Goal: Find specific page/section: Find specific page/section

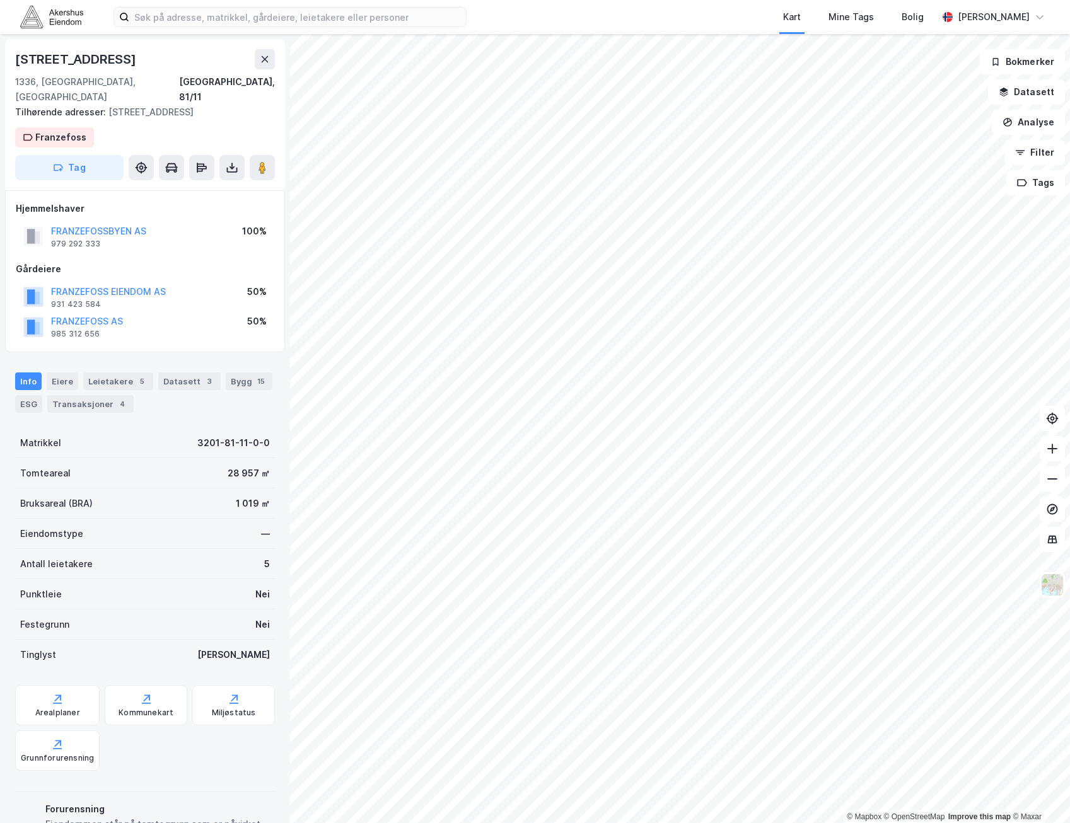
click at [179, 262] on div "Gårdeiere" at bounding box center [145, 269] width 258 height 15
click at [262, 58] on icon at bounding box center [265, 59] width 10 height 10
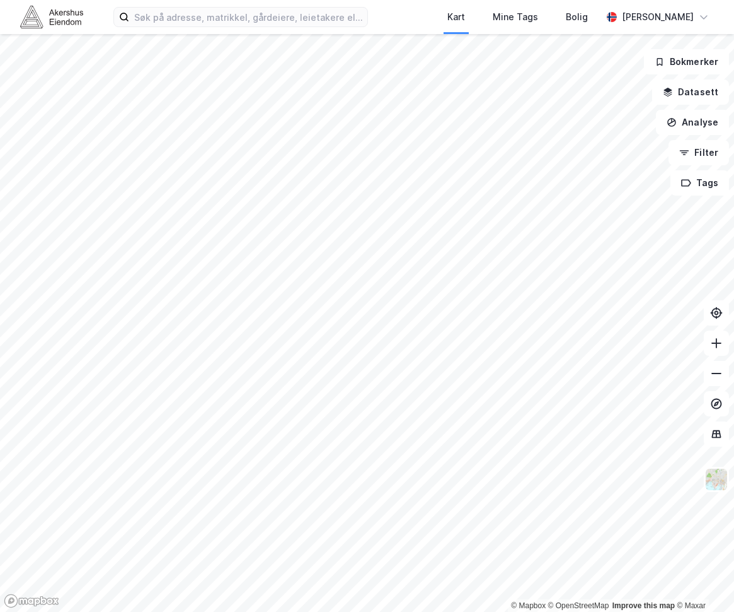
click at [0, 612] on html "Kart Mine Tags Bolig [PERSON_NAME] © Mapbox © OpenStreetMap Improve this map © …" at bounding box center [367, 306] width 734 height 612
click at [713, 433] on icon at bounding box center [717, 432] width 8 height 1
click at [720, 480] on img at bounding box center [717, 479] width 24 height 24
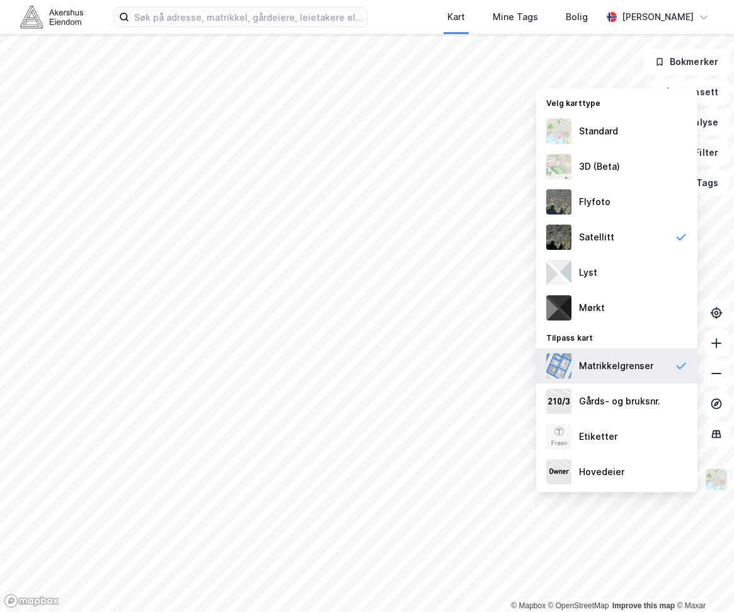
click at [665, 371] on div "Matrikkelgrenser" at bounding box center [616, 365] width 161 height 35
click at [724, 485] on img at bounding box center [717, 479] width 24 height 24
